Goal: Information Seeking & Learning: Learn about a topic

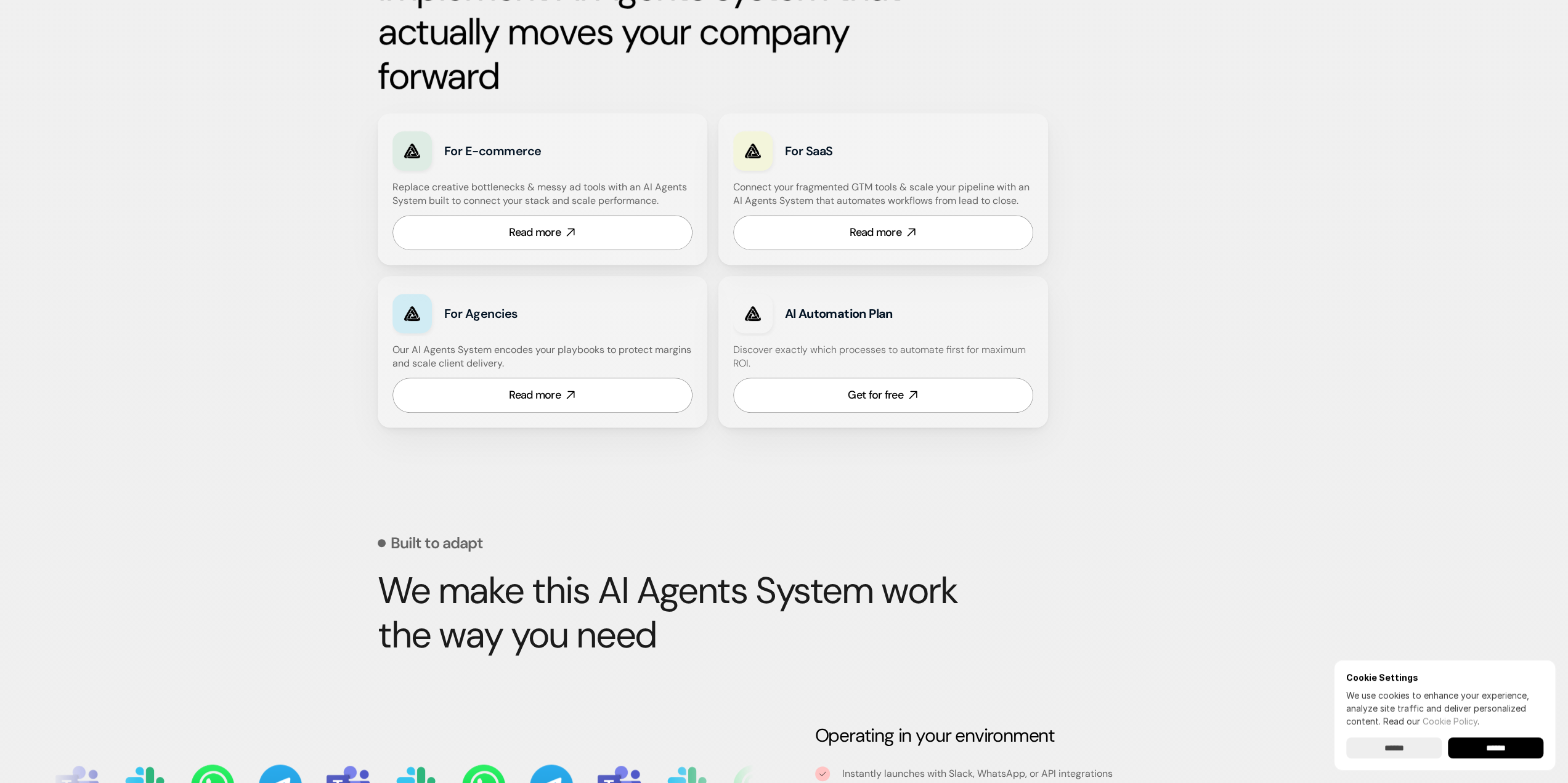
scroll to position [678, 0]
drag, startPoint x: 202, startPoint y: 142, endPoint x: 339, endPoint y: 102, distance: 142.7
click at [205, 142] on div "Built for growth-stage teams scaling from manual to intelligent When tools get …" at bounding box center [784, 77] width 1568 height 762
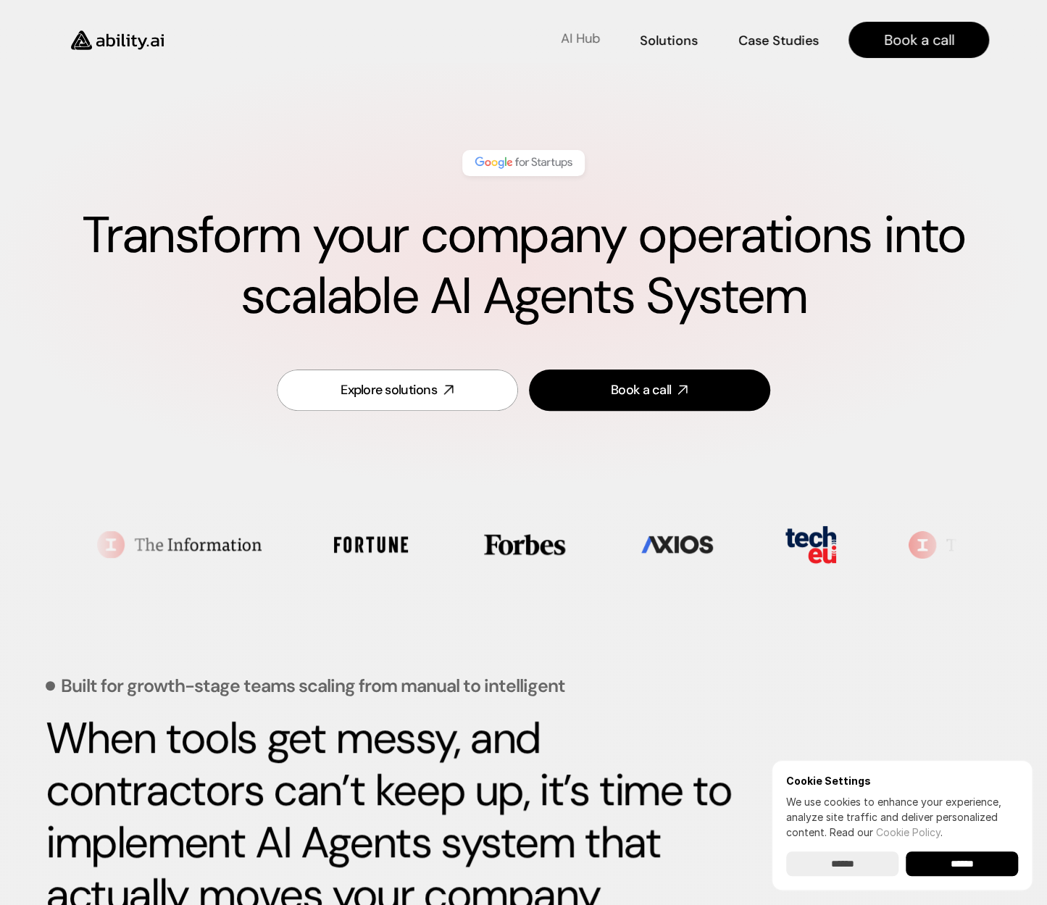
click at [563, 40] on p "AI Hub" at bounding box center [580, 39] width 39 height 18
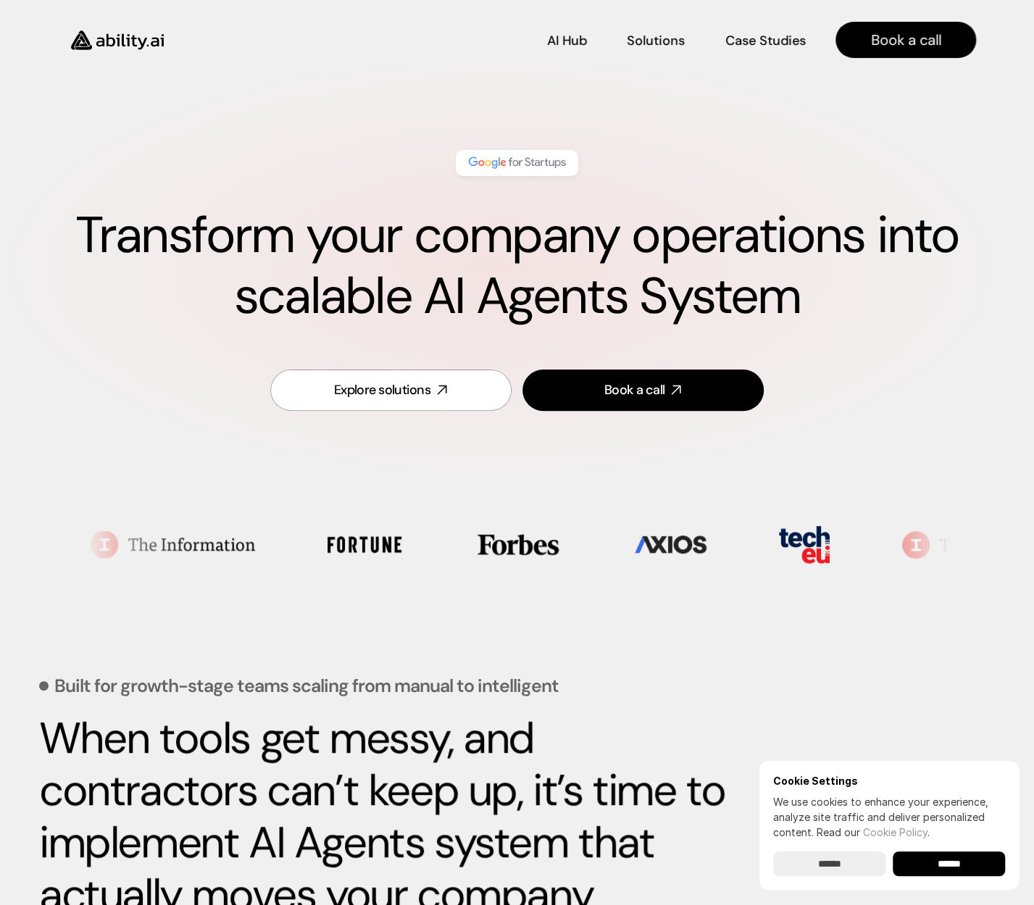
click at [516, 166] on img at bounding box center [517, 163] width 102 height 19
click at [429, 389] on div "Explore solutions" at bounding box center [382, 390] width 96 height 18
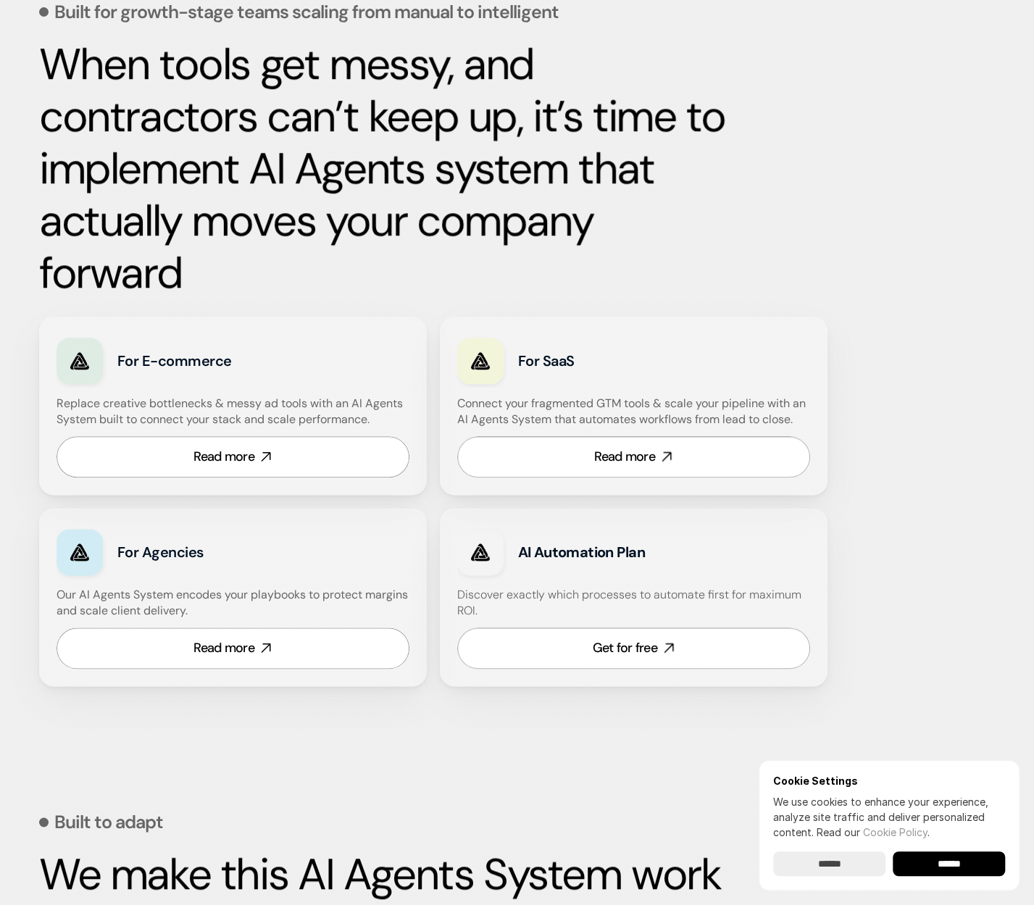
scroll to position [675, 0]
click at [239, 438] on link "Read more" at bounding box center [233, 456] width 353 height 41
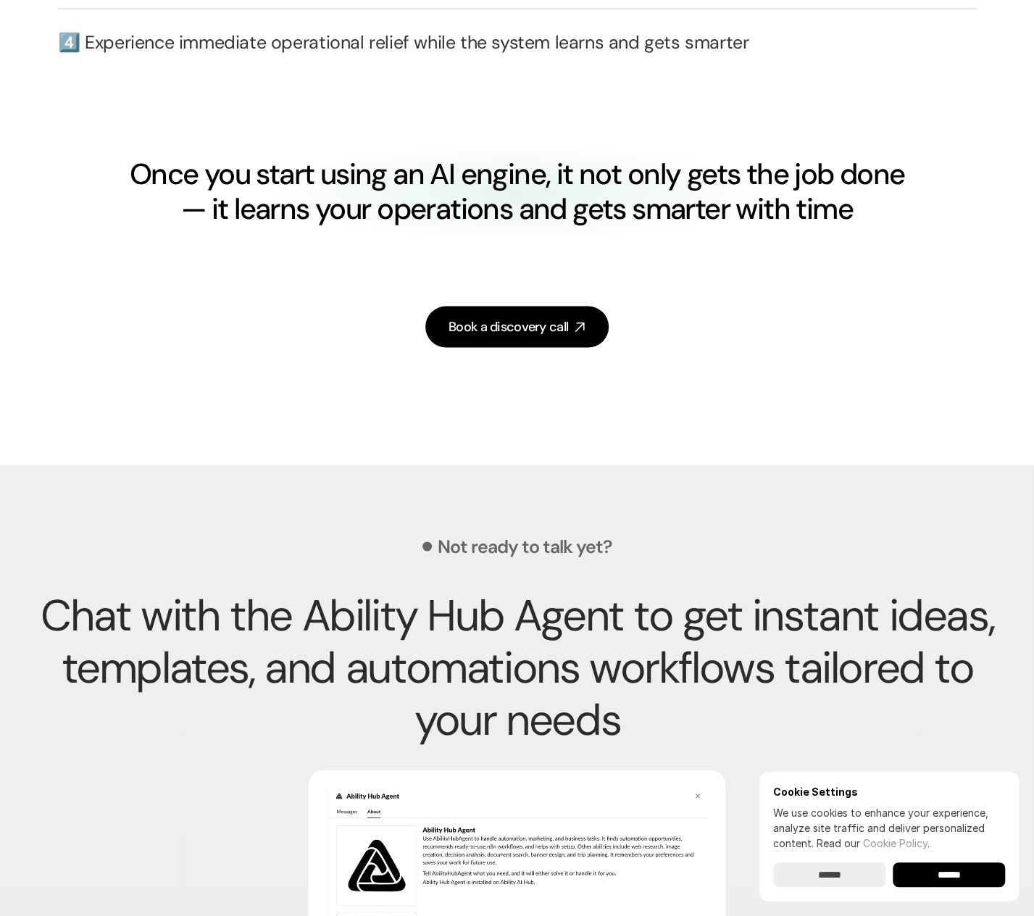
scroll to position [4420, 0]
